Goal: Task Accomplishment & Management: Manage account settings

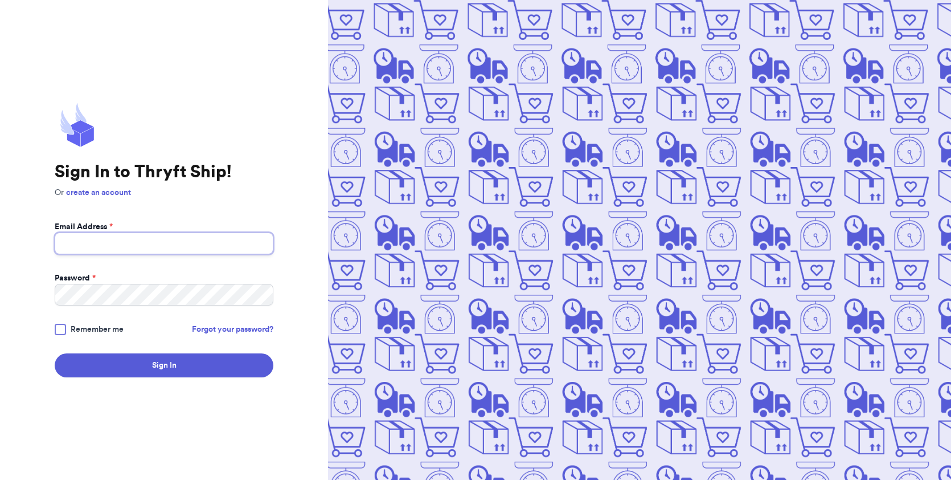
click at [173, 241] on input "Email Address *" at bounding box center [164, 243] width 219 height 22
type input "[PERSON_NAME][EMAIL_ADDRESS][DOMAIN_NAME]"
click at [159, 240] on input "[PERSON_NAME][EMAIL_ADDRESS][DOMAIN_NAME]" at bounding box center [164, 243] width 219 height 22
click at [215, 279] on div "Password *" at bounding box center [164, 277] width 219 height 11
click at [110, 329] on span "Remember me" at bounding box center [97, 329] width 53 height 11
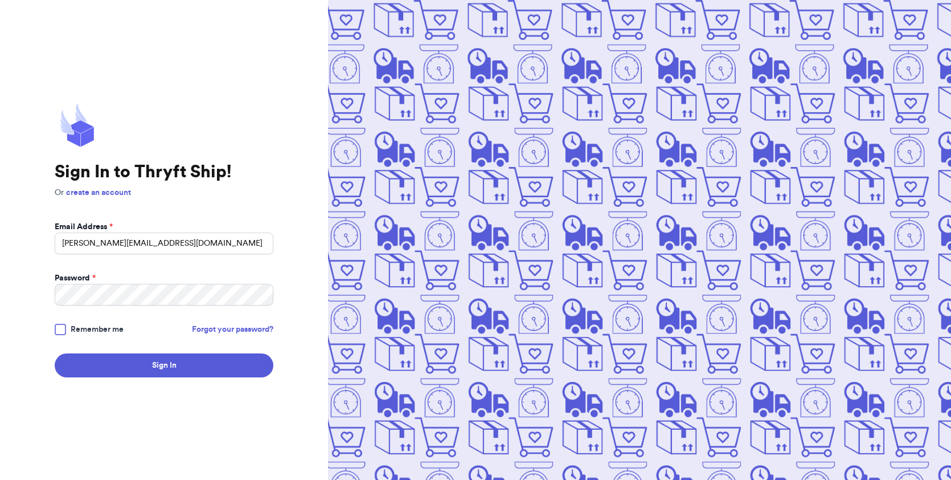
click at [0, 0] on input "Remember me" at bounding box center [0, 0] width 0 height 0
click at [118, 377] on div "Sign In to Thryft Ship! Or create an account Email Address * [PERSON_NAME][EMAI…" at bounding box center [164, 240] width 328 height 480
click at [140, 363] on button "Sign In" at bounding box center [164, 365] width 219 height 24
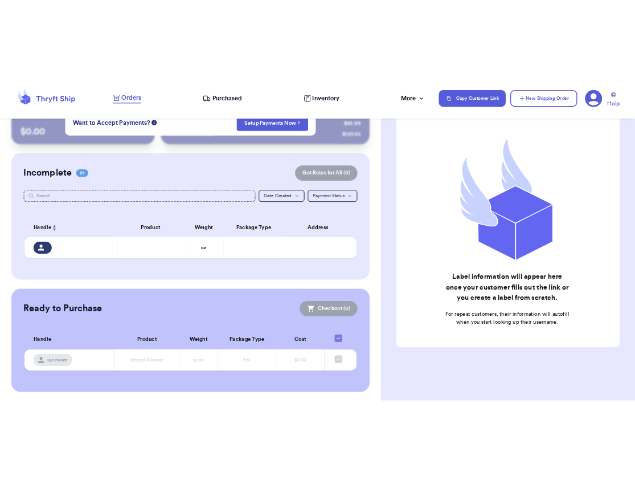
scroll to position [16, 0]
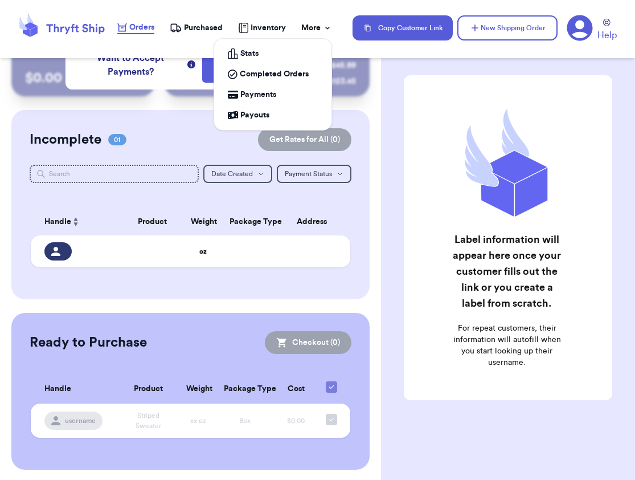
click at [317, 23] on div "More" at bounding box center [316, 27] width 31 height 11
